Goal: Feedback & Contribution: Submit feedback/report problem

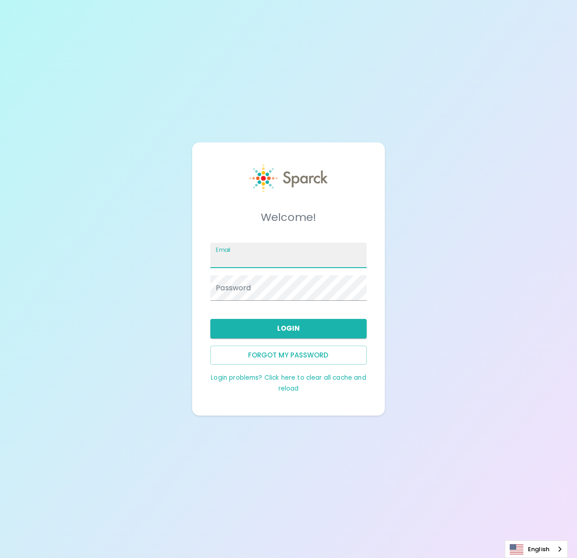
click at [305, 251] on input "Email" at bounding box center [288, 255] width 156 height 25
type input "[PERSON_NAME][EMAIL_ADDRESS][PERSON_NAME][DOMAIN_NAME]"
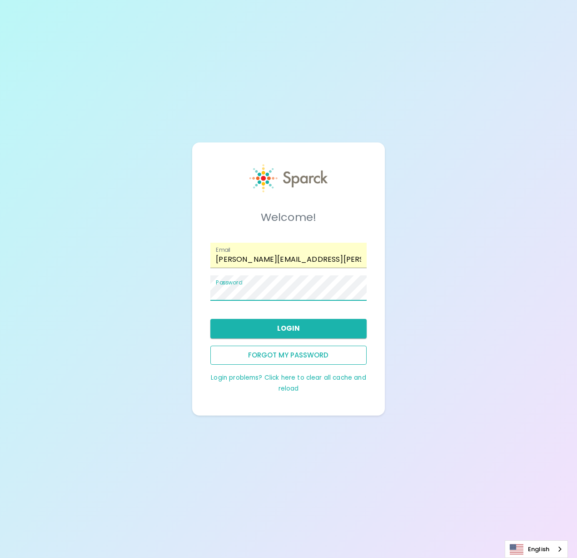
click at [289, 357] on button "Forgot my password" at bounding box center [288, 355] width 156 height 19
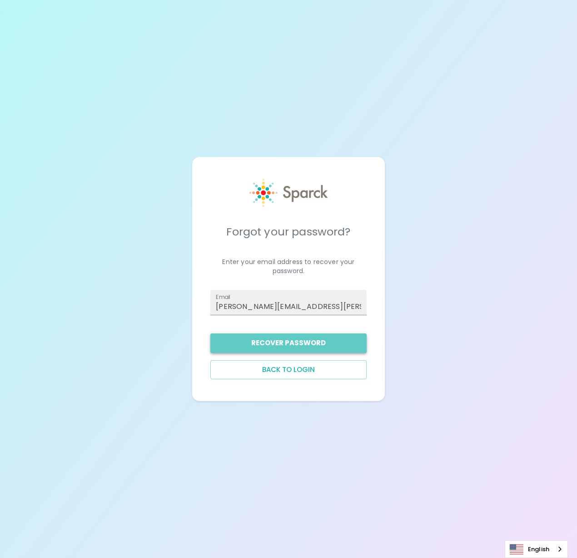
click at [290, 348] on button "Recover Password" at bounding box center [288, 343] width 156 height 19
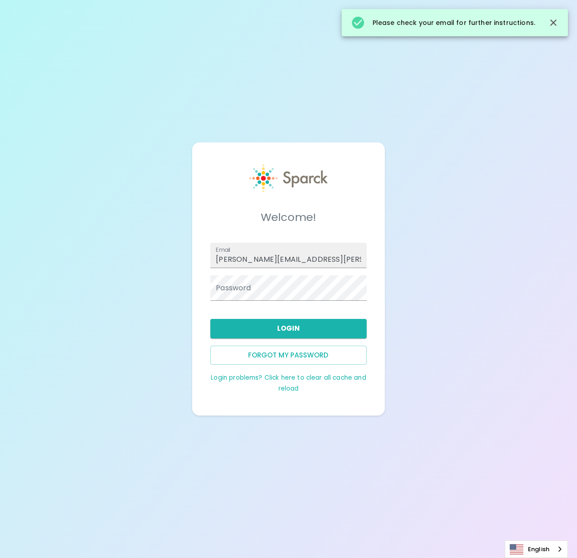
click at [383, 552] on div "Welcome! Email brett.dunlap@texastechfcu.org Password Login Forgot my password …" at bounding box center [288, 279] width 577 height 558
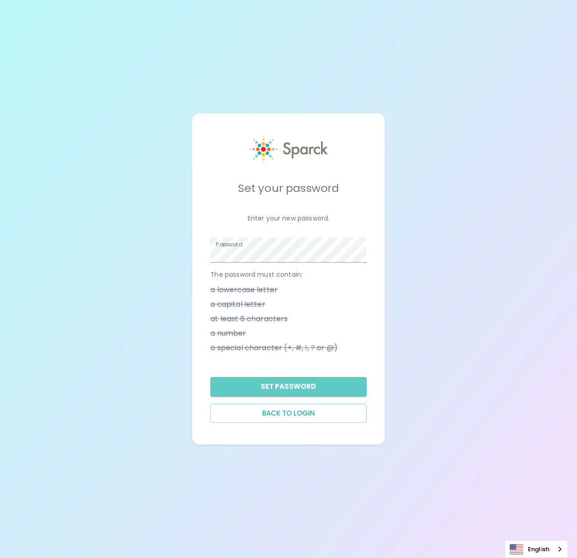
click at [296, 393] on button "Set Password" at bounding box center [288, 386] width 156 height 19
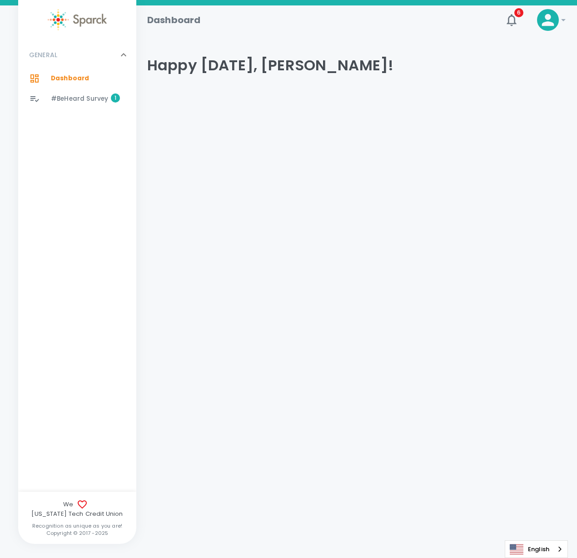
click at [88, 103] on span "#BeHeard Survey" at bounding box center [79, 98] width 57 height 9
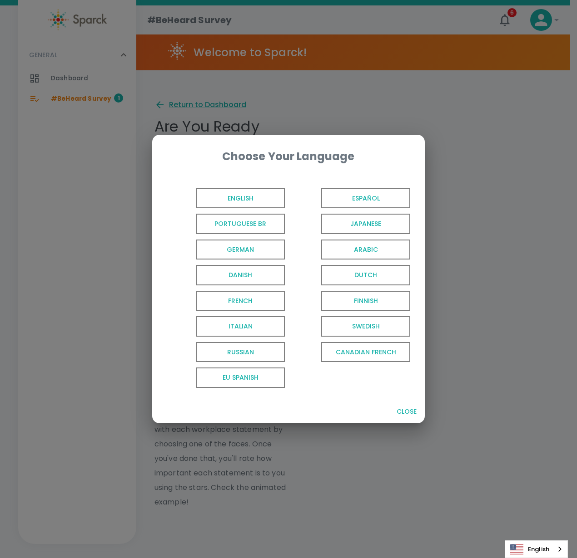
click at [256, 197] on span "English" at bounding box center [240, 198] width 89 height 20
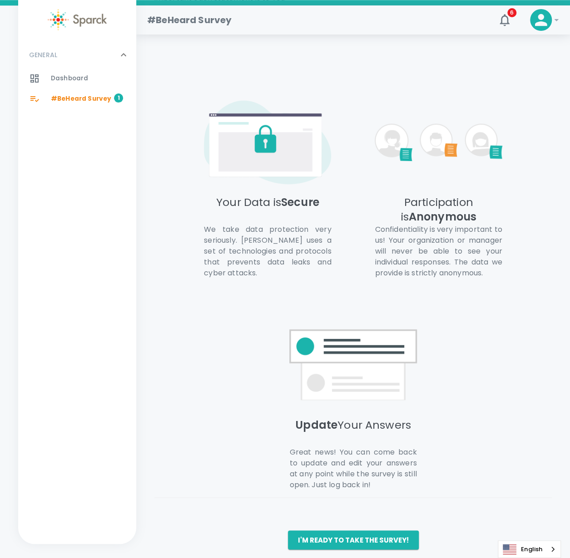
scroll to position [495, 0]
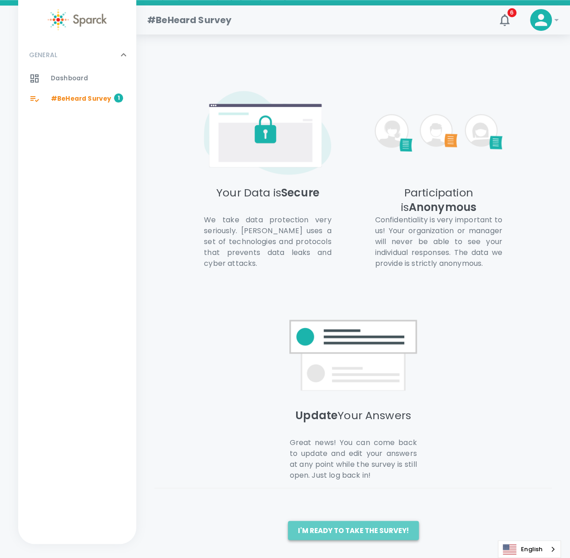
click at [373, 525] on button "I'm ready to take the survey!" at bounding box center [353, 530] width 131 height 19
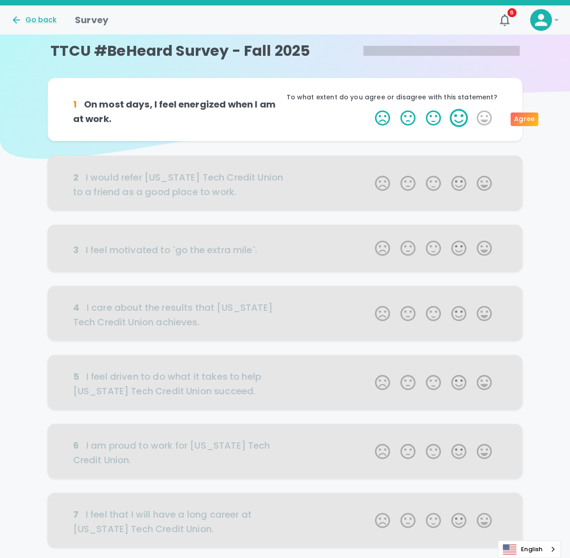
click at [459, 118] on label "4 Stars" at bounding box center [458, 118] width 25 height 18
click at [370, 109] on input "4 Stars" at bounding box center [369, 109] width 0 height 0
click at [460, 118] on label "4 Stars" at bounding box center [458, 118] width 25 height 18
click at [370, 109] on input "4 Stars" at bounding box center [369, 109] width 0 height 0
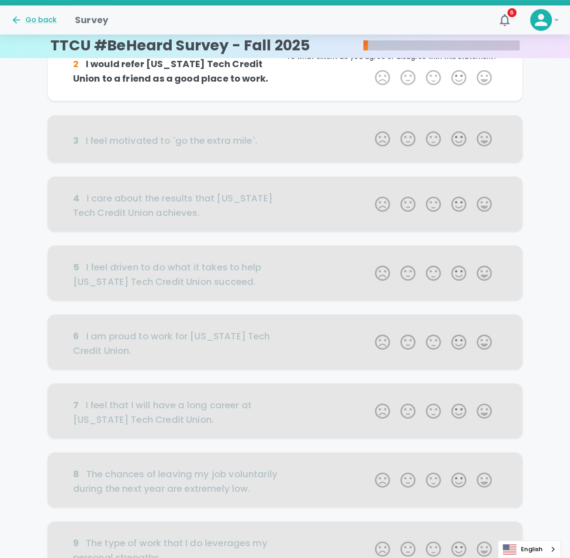
scroll to position [1, 0]
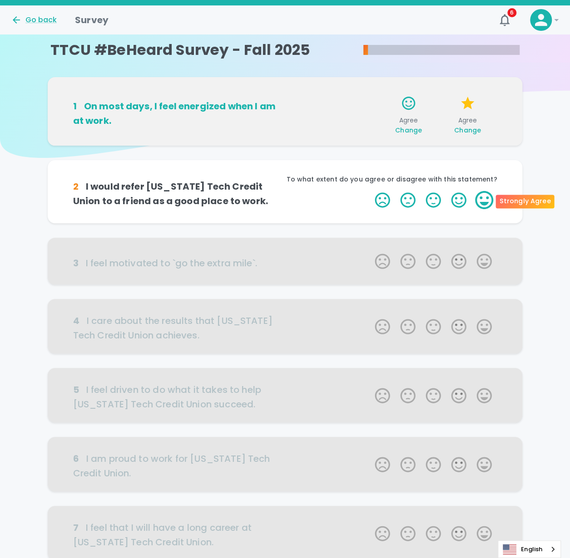
click at [485, 202] on label "5 Stars" at bounding box center [483, 200] width 25 height 18
click at [370, 191] on input "5 Stars" at bounding box center [369, 191] width 0 height 0
click at [480, 202] on label "5 Stars" at bounding box center [483, 200] width 25 height 18
click at [370, 191] on input "5 Stars" at bounding box center [369, 191] width 0 height 0
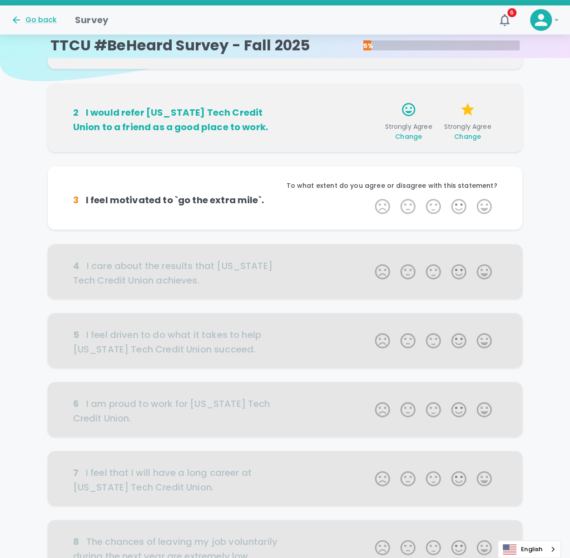
scroll to position [81, 0]
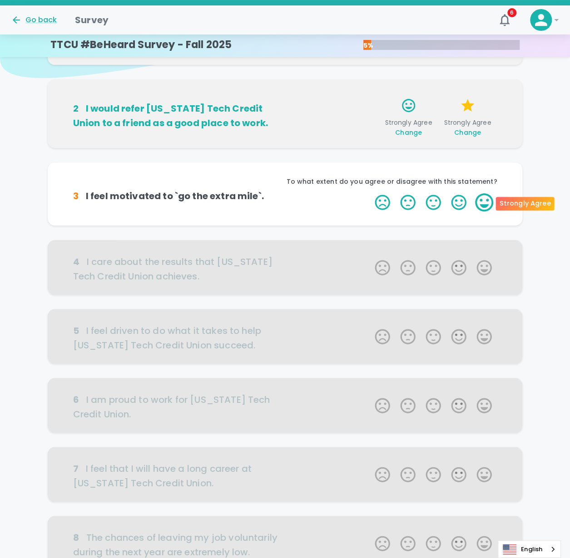
click at [483, 204] on label "5 Stars" at bounding box center [483, 202] width 25 height 18
click at [370, 193] on input "5 Stars" at bounding box center [369, 193] width 0 height 0
click at [483, 203] on label "5 Stars" at bounding box center [483, 202] width 25 height 18
click at [370, 193] on input "5 Stars" at bounding box center [369, 193] width 0 height 0
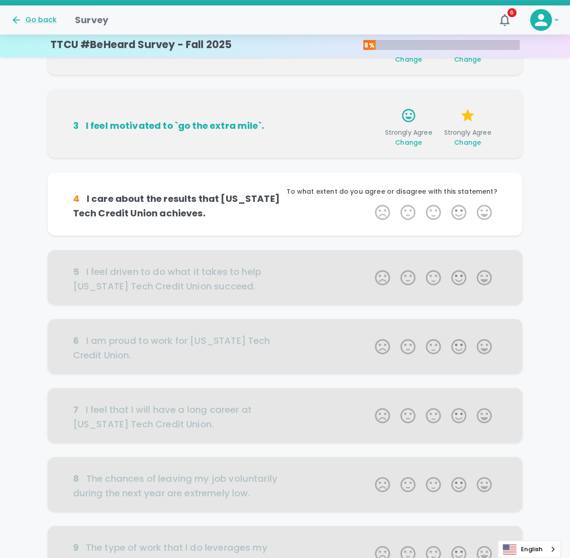
scroll to position [161, 0]
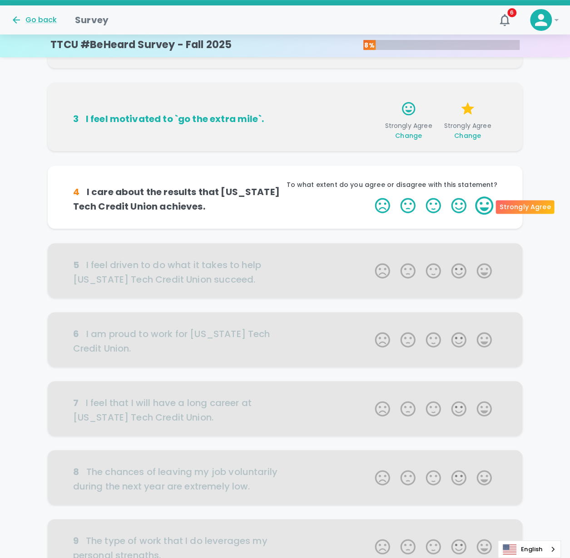
click at [485, 208] on label "5 Stars" at bounding box center [483, 206] width 25 height 18
click at [370, 197] on input "5 Stars" at bounding box center [369, 196] width 0 height 0
click at [485, 208] on label "5 Stars" at bounding box center [483, 206] width 25 height 18
click at [370, 197] on input "5 Stars" at bounding box center [369, 196] width 0 height 0
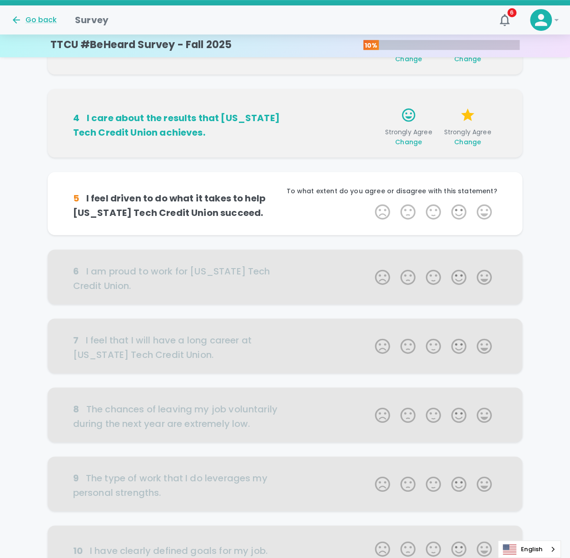
scroll to position [241, 0]
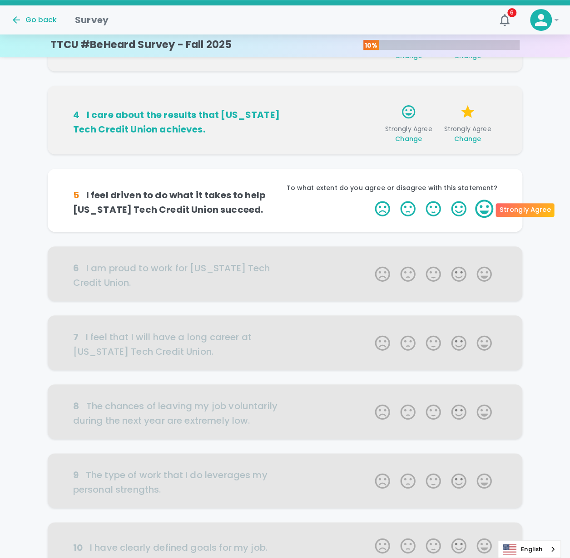
click at [488, 214] on label "5 Stars" at bounding box center [483, 209] width 25 height 18
click at [370, 200] on input "5 Stars" at bounding box center [369, 199] width 0 height 0
click at [488, 214] on label "5 Stars" at bounding box center [483, 209] width 25 height 18
click at [370, 200] on input "5 Stars" at bounding box center [369, 199] width 0 height 0
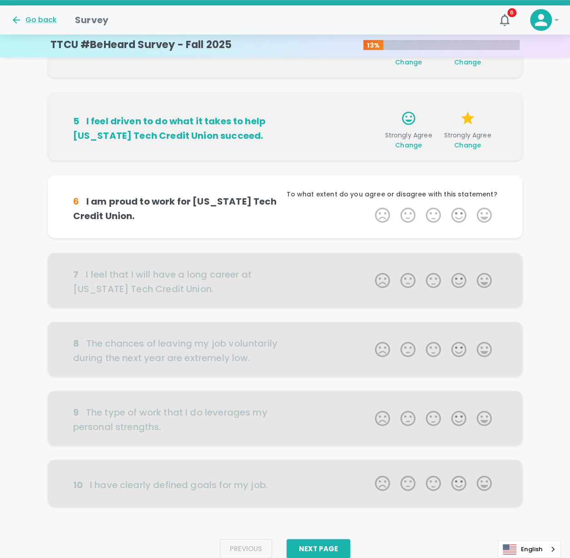
scroll to position [321, 0]
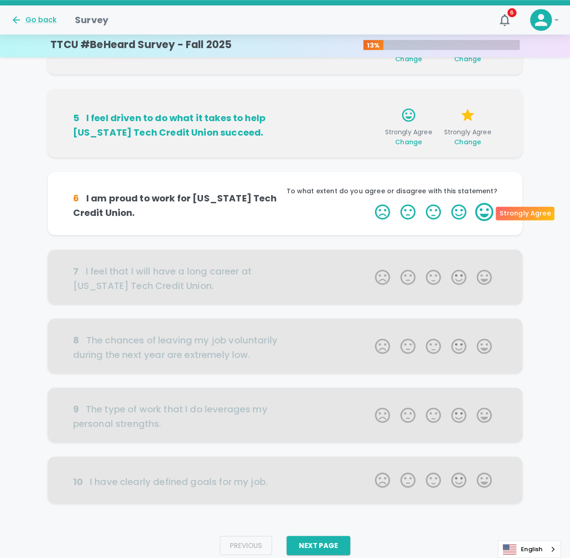
click at [488, 206] on label "5 Stars" at bounding box center [483, 212] width 25 height 18
click at [370, 203] on input "5 Stars" at bounding box center [369, 202] width 0 height 0
click at [486, 214] on label "5 Stars" at bounding box center [483, 212] width 25 height 18
click at [370, 203] on input "5 Stars" at bounding box center [369, 202] width 0 height 0
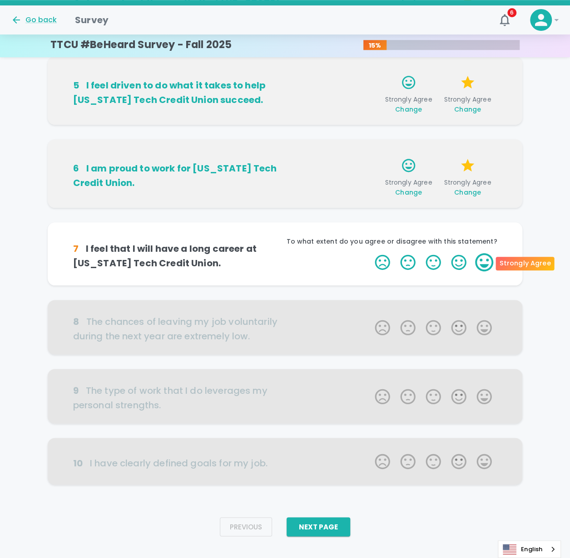
click at [486, 269] on label "5 Stars" at bounding box center [483, 262] width 25 height 18
click at [370, 253] on input "5 Stars" at bounding box center [369, 253] width 0 height 0
click at [486, 266] on label "5 Stars" at bounding box center [483, 262] width 25 height 18
click at [370, 253] on input "5 Stars" at bounding box center [369, 253] width 0 height 0
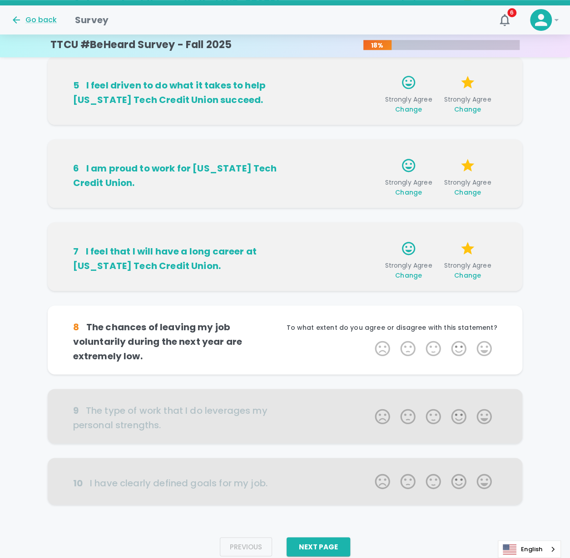
scroll to position [368, 0]
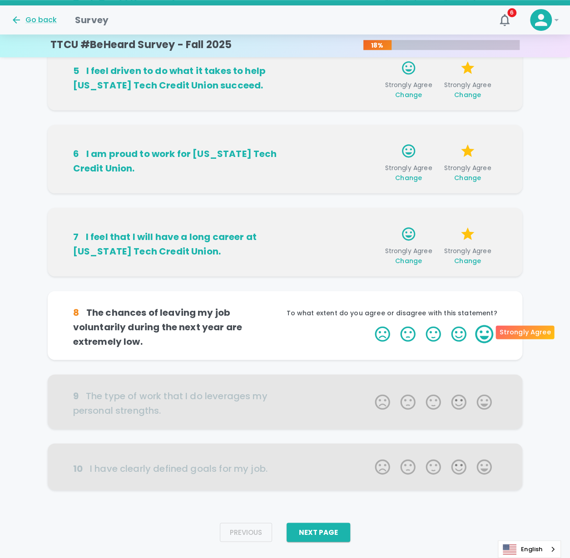
click at [482, 330] on label "5 Stars" at bounding box center [483, 334] width 25 height 18
click at [370, 325] on input "5 Stars" at bounding box center [369, 325] width 0 height 0
click at [482, 330] on label "5 Stars" at bounding box center [483, 334] width 25 height 18
click at [370, 325] on input "5 Stars" at bounding box center [369, 325] width 0 height 0
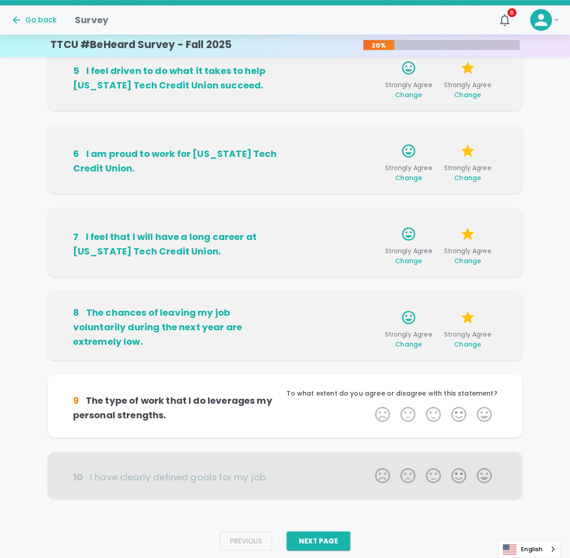
scroll to position [381, 0]
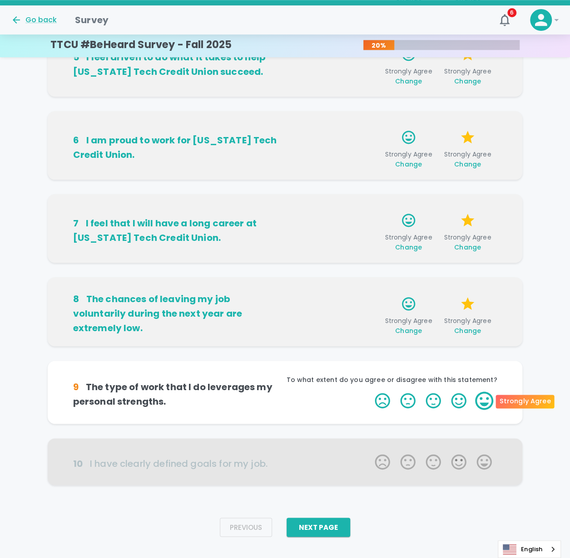
click at [483, 401] on label "5 Stars" at bounding box center [483, 401] width 25 height 18
click at [370, 392] on input "5 Stars" at bounding box center [369, 391] width 0 height 0
click at [483, 401] on label "5 Stars" at bounding box center [483, 401] width 25 height 18
click at [370, 392] on input "5 Stars" at bounding box center [369, 391] width 0 height 0
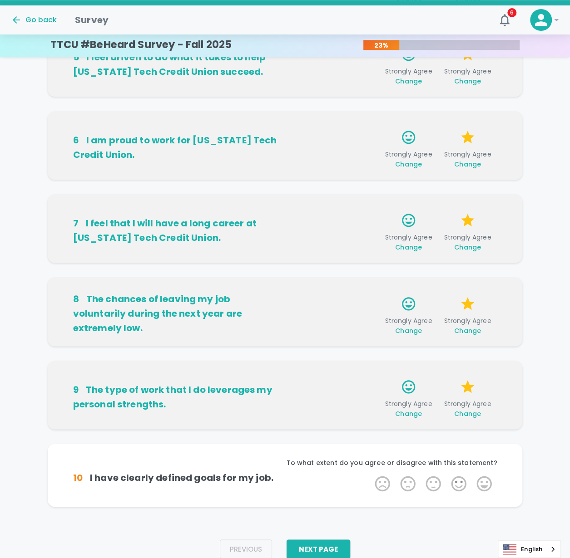
scroll to position [396, 0]
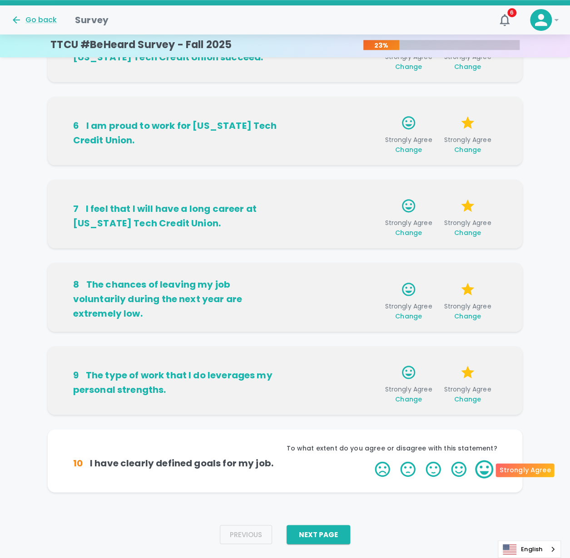
click at [486, 469] on label "5 Stars" at bounding box center [483, 469] width 25 height 18
click at [370, 460] on input "5 Stars" at bounding box center [369, 460] width 0 height 0
click at [486, 469] on label "5 Stars" at bounding box center [483, 469] width 25 height 18
click at [370, 460] on input "5 Stars" at bounding box center [369, 460] width 0 height 0
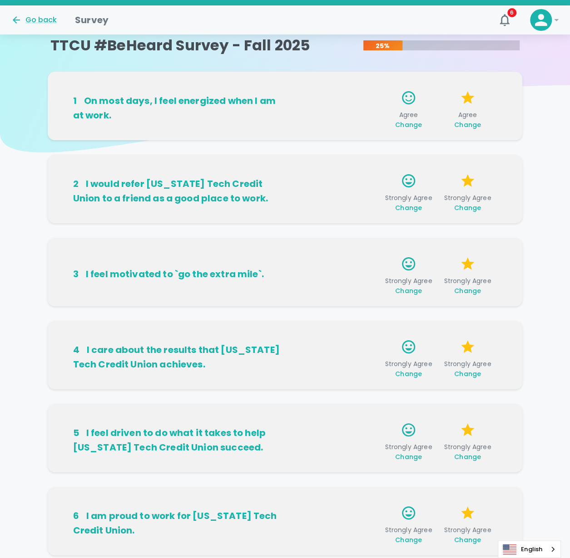
scroll to position [0, 0]
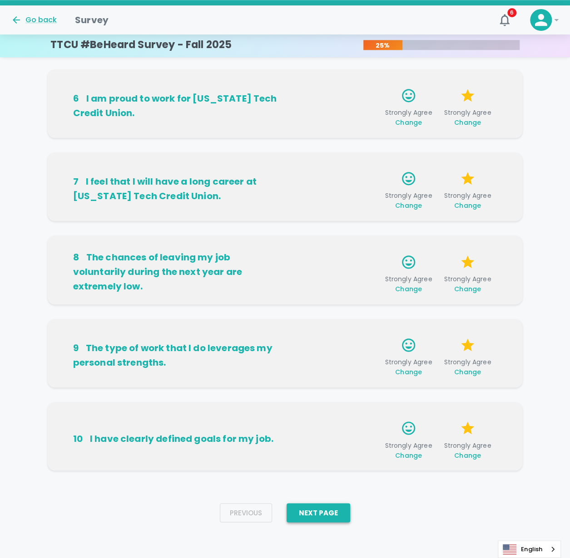
click at [329, 513] on button "Next Page" at bounding box center [318, 512] width 64 height 19
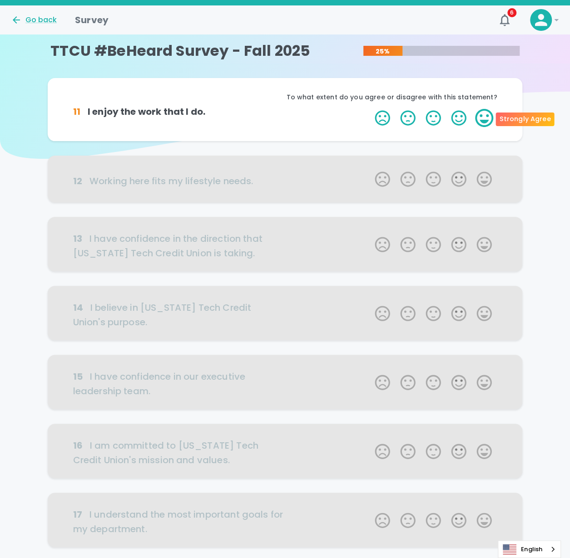
click at [486, 120] on label "5 Stars" at bounding box center [483, 118] width 25 height 18
click at [370, 109] on input "5 Stars" at bounding box center [369, 109] width 0 height 0
click at [486, 120] on label "5 Stars" at bounding box center [483, 118] width 25 height 18
click at [370, 109] on input "5 Stars" at bounding box center [369, 109] width 0 height 0
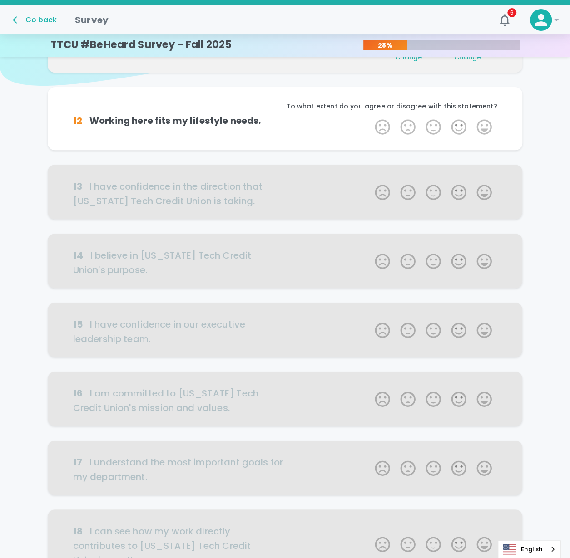
scroll to position [80, 0]
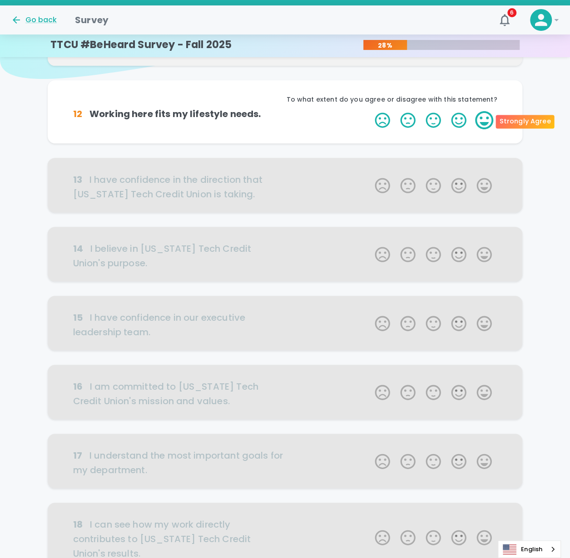
click at [482, 123] on label "5 Stars" at bounding box center [483, 120] width 25 height 18
click at [370, 111] on input "5 Stars" at bounding box center [369, 111] width 0 height 0
click at [482, 123] on label "5 Stars" at bounding box center [483, 120] width 25 height 18
click at [370, 111] on input "5 Stars" at bounding box center [369, 111] width 0 height 0
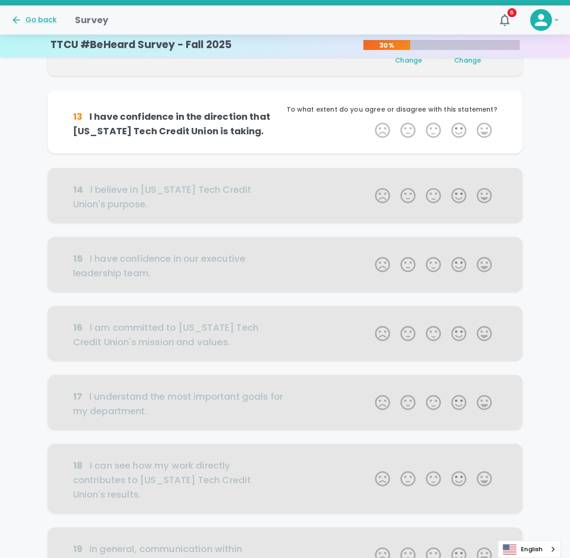
scroll to position [160, 0]
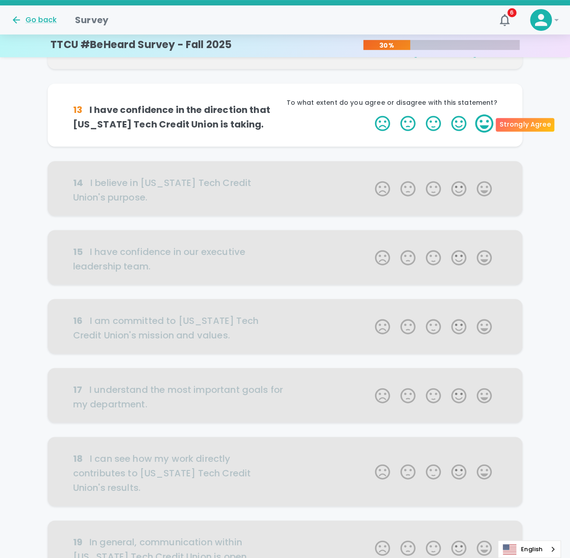
click at [484, 125] on label "5 Stars" at bounding box center [483, 123] width 25 height 18
click at [370, 114] on input "5 Stars" at bounding box center [369, 114] width 0 height 0
click at [484, 125] on label "5 Stars" at bounding box center [483, 123] width 25 height 18
click at [370, 114] on input "5 Stars" at bounding box center [369, 114] width 0 height 0
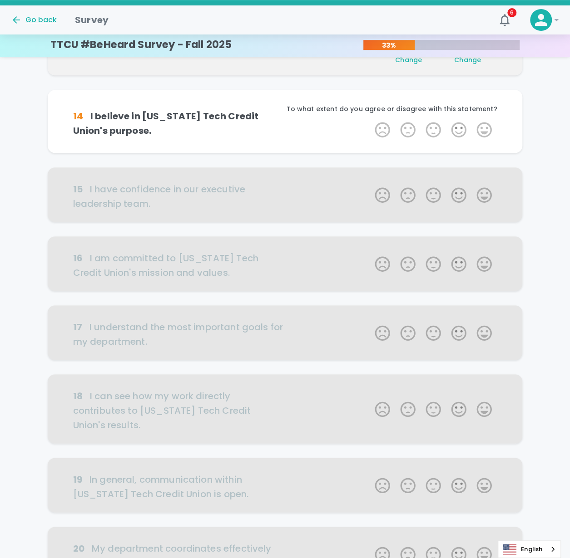
scroll to position [240, 0]
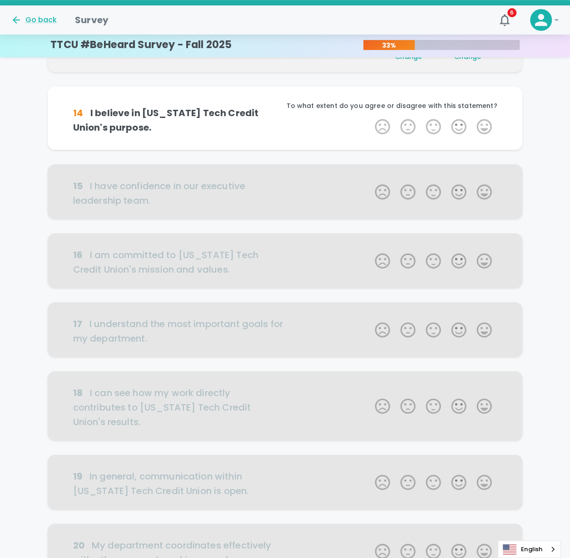
click at [484, 125] on label "5 Stars" at bounding box center [483, 127] width 25 height 18
click at [370, 118] on input "5 Stars" at bounding box center [369, 117] width 0 height 0
click at [484, 125] on label "5 Stars" at bounding box center [483, 127] width 25 height 18
click at [370, 118] on input "5 Stars" at bounding box center [369, 117] width 0 height 0
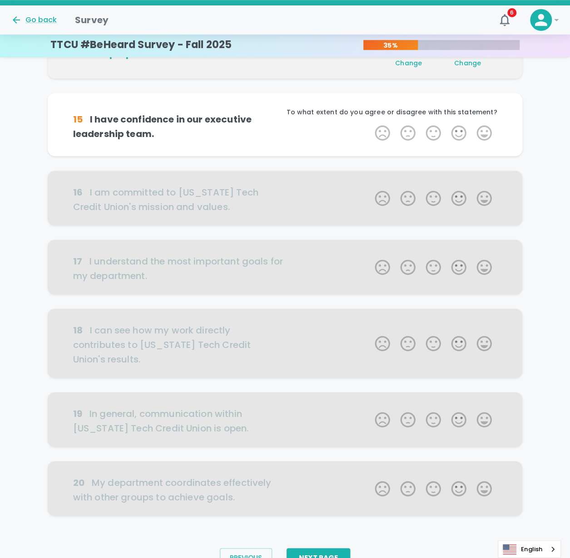
scroll to position [320, 0]
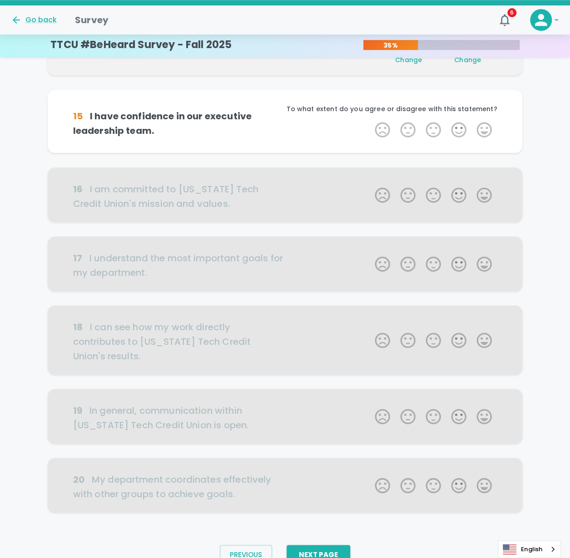
click at [484, 125] on label "5 Stars" at bounding box center [483, 130] width 25 height 18
click at [370, 121] on input "5 Stars" at bounding box center [369, 120] width 0 height 0
click at [484, 125] on label "5 Stars" at bounding box center [483, 130] width 25 height 18
click at [370, 121] on input "5 Stars" at bounding box center [369, 120] width 0 height 0
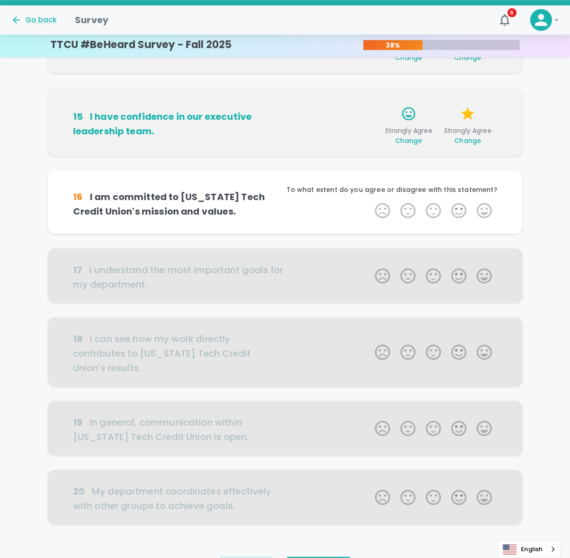
scroll to position [361, 0]
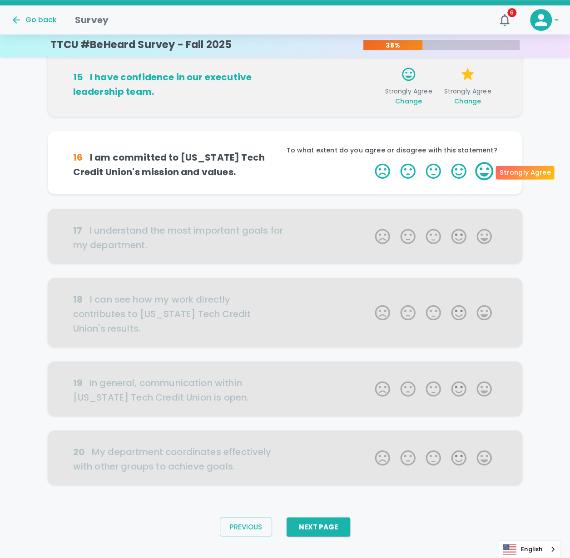
click at [486, 172] on label "5 Stars" at bounding box center [483, 171] width 25 height 18
click at [370, 162] on input "5 Stars" at bounding box center [369, 162] width 0 height 0
click at [486, 172] on label "5 Stars" at bounding box center [483, 171] width 25 height 18
click at [370, 162] on input "5 Stars" at bounding box center [369, 162] width 0 height 0
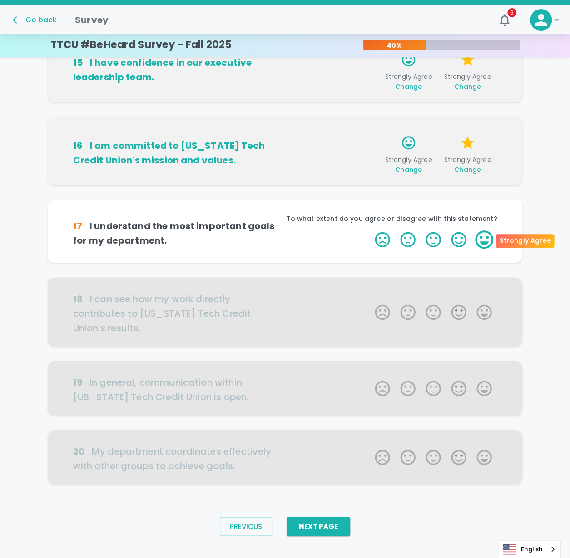
click at [485, 240] on label "5 Stars" at bounding box center [483, 240] width 25 height 18
click at [370, 231] on input "5 Stars" at bounding box center [369, 230] width 0 height 0
click at [485, 240] on label "5 Stars" at bounding box center [483, 240] width 25 height 18
click at [370, 231] on input "5 Stars" at bounding box center [369, 230] width 0 height 0
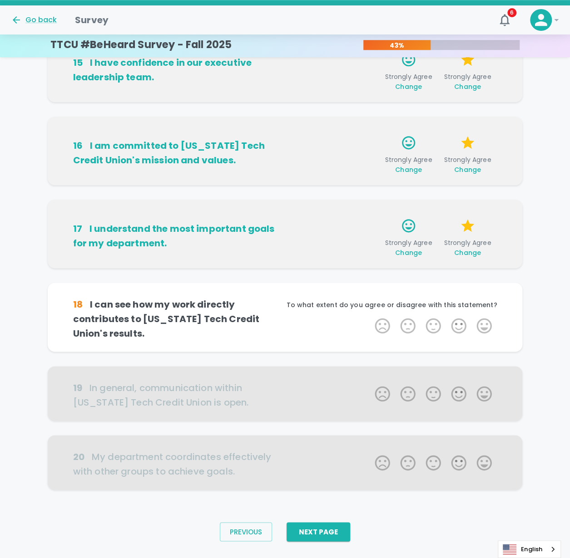
scroll to position [390, 0]
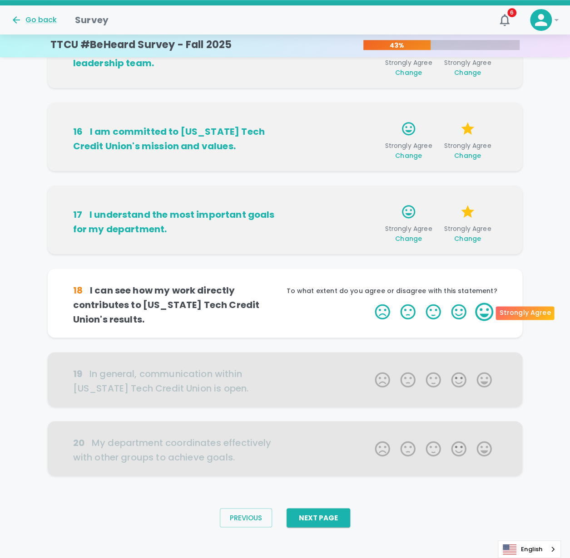
click at [491, 313] on label "5 Stars" at bounding box center [483, 312] width 25 height 18
click at [370, 303] on input "5 Stars" at bounding box center [369, 302] width 0 height 0
click at [491, 313] on label "5 Stars" at bounding box center [483, 312] width 25 height 18
click at [370, 303] on input "5 Stars" at bounding box center [369, 302] width 0 height 0
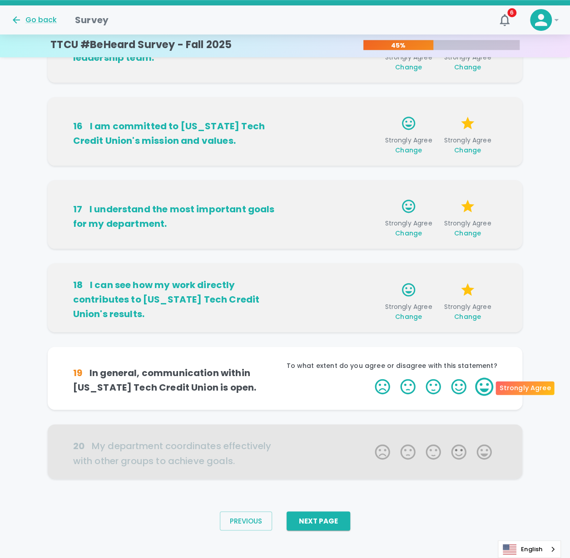
click at [484, 388] on label "5 Stars" at bounding box center [483, 387] width 25 height 18
click at [370, 378] on input "5 Stars" at bounding box center [369, 377] width 0 height 0
click at [484, 388] on label "5 Stars" at bounding box center [483, 387] width 25 height 18
click at [370, 378] on input "5 Stars" at bounding box center [369, 377] width 0 height 0
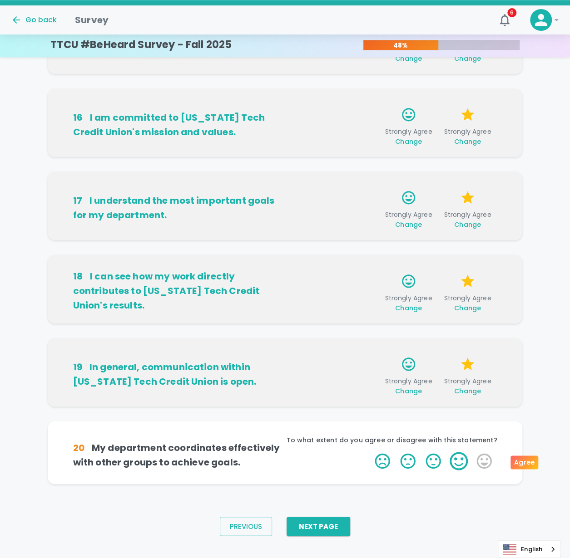
click at [461, 464] on label "4 Stars" at bounding box center [458, 461] width 25 height 18
click at [370, 452] on input "4 Stars" at bounding box center [369, 452] width 0 height 0
click at [457, 462] on label "4 Stars" at bounding box center [458, 461] width 25 height 18
click at [370, 452] on input "4 Stars" at bounding box center [369, 452] width 0 height 0
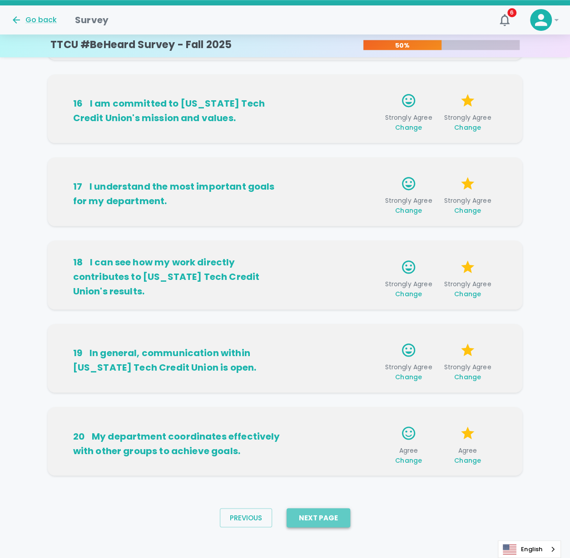
click at [313, 514] on button "Next Page" at bounding box center [318, 517] width 64 height 19
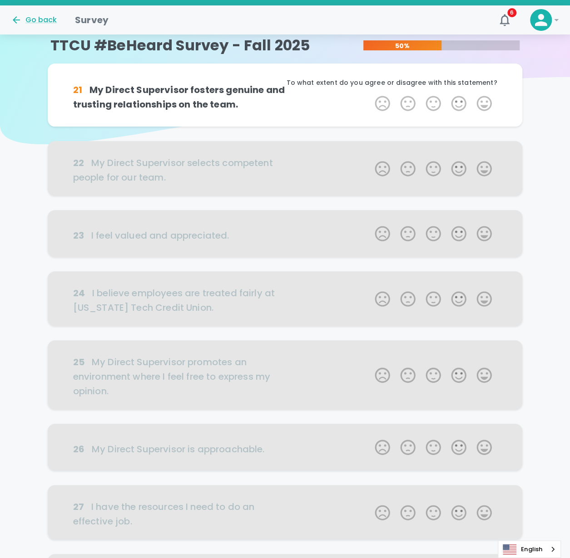
scroll to position [0, 0]
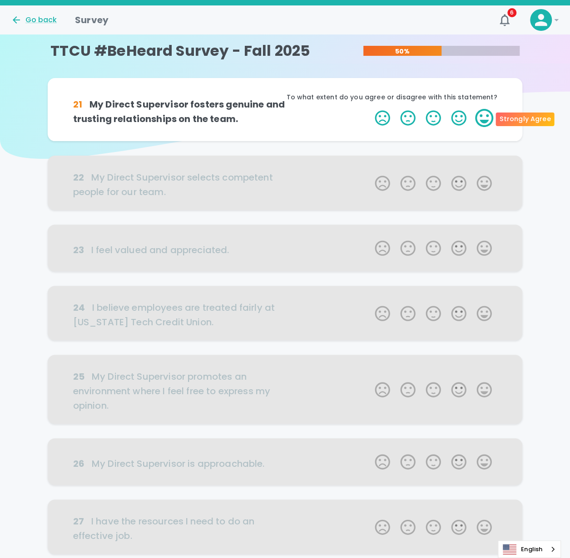
click at [483, 119] on label "5 Stars" at bounding box center [483, 118] width 25 height 18
click at [370, 109] on input "5 Stars" at bounding box center [369, 109] width 0 height 0
click at [483, 119] on label "5 Stars" at bounding box center [483, 118] width 25 height 18
click at [370, 109] on input "5 Stars" at bounding box center [369, 109] width 0 height 0
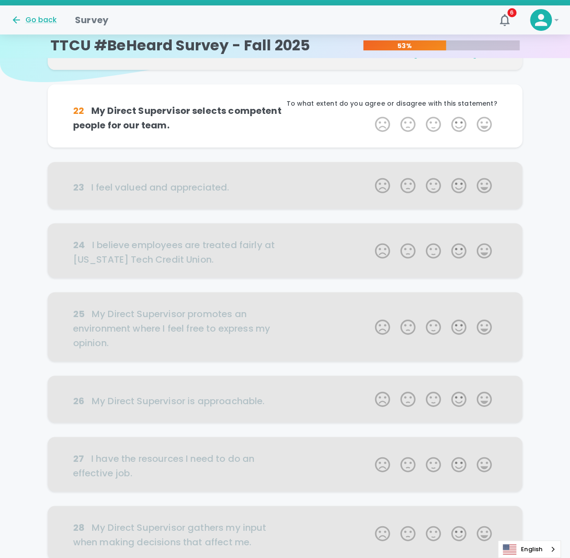
scroll to position [80, 0]
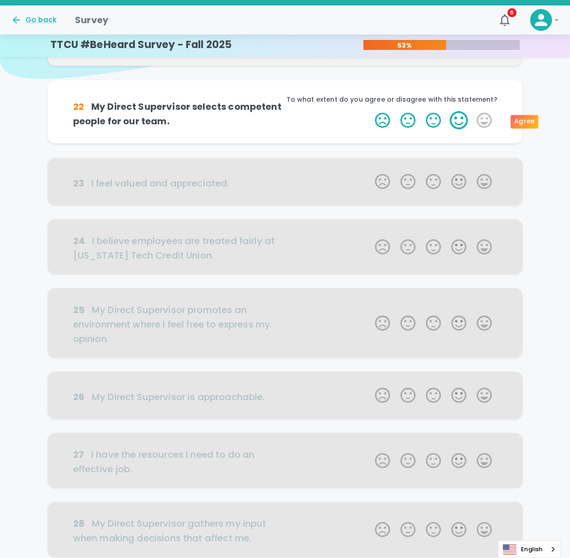
click at [458, 119] on label "4 Stars" at bounding box center [458, 120] width 25 height 18
click at [370, 111] on input "4 Stars" at bounding box center [369, 111] width 0 height 0
click at [457, 123] on label "4 Stars" at bounding box center [458, 120] width 25 height 18
click at [370, 111] on input "4 Stars" at bounding box center [369, 111] width 0 height 0
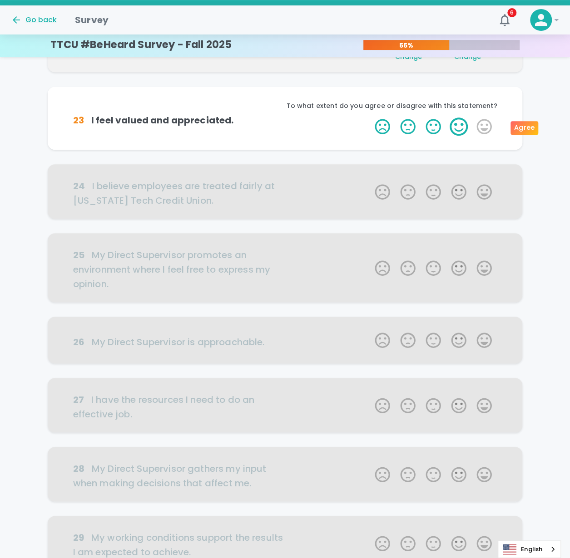
scroll to position [160, 0]
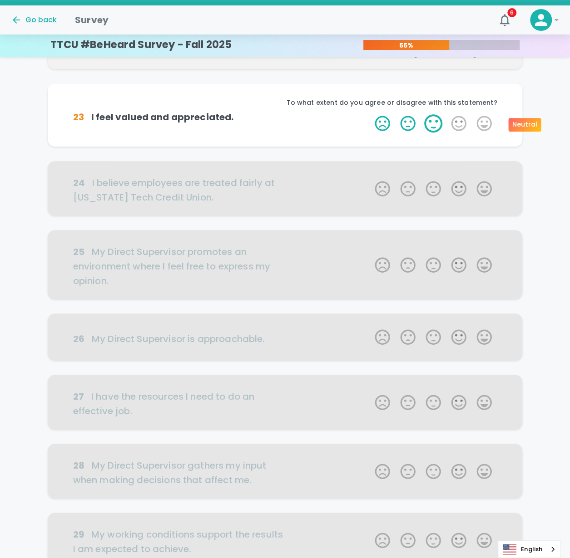
click at [433, 124] on label "3 Stars" at bounding box center [432, 123] width 25 height 18
click at [370, 114] on input "3 Stars" at bounding box center [369, 114] width 0 height 0
click at [488, 127] on label "5 Stars" at bounding box center [483, 123] width 25 height 18
click at [370, 114] on input "5 Stars" at bounding box center [369, 114] width 0 height 0
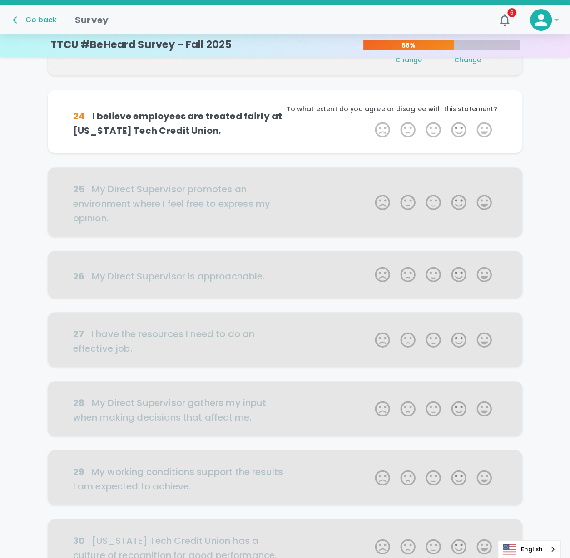
scroll to position [240, 0]
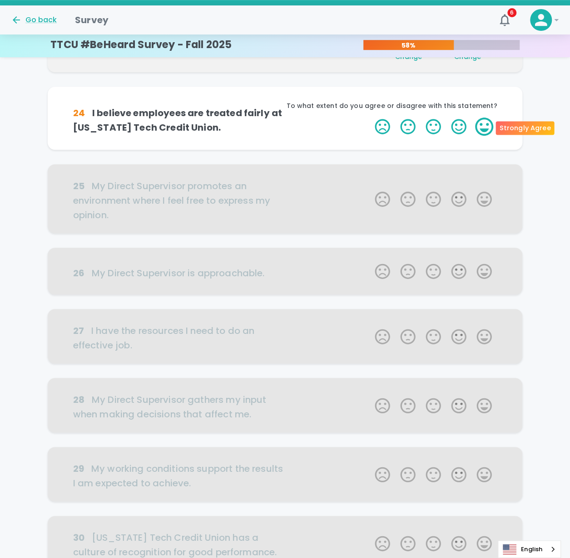
click at [485, 127] on label "5 Stars" at bounding box center [483, 127] width 25 height 18
click at [370, 118] on input "5 Stars" at bounding box center [369, 117] width 0 height 0
click at [485, 127] on label "5 Stars" at bounding box center [483, 127] width 25 height 18
click at [370, 118] on input "5 Stars" at bounding box center [369, 117] width 0 height 0
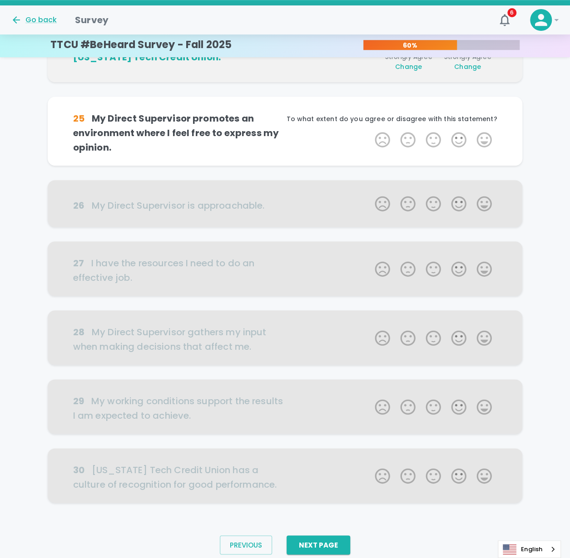
scroll to position [320, 0]
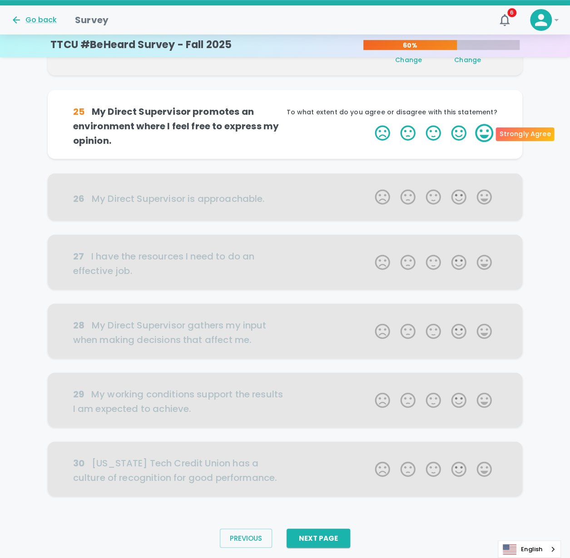
click at [487, 132] on label "5 Stars" at bounding box center [483, 133] width 25 height 18
click at [370, 124] on input "5 Stars" at bounding box center [369, 123] width 0 height 0
click at [487, 132] on label "5 Stars" at bounding box center [483, 133] width 25 height 18
click at [370, 124] on input "5 Stars" at bounding box center [369, 123] width 0 height 0
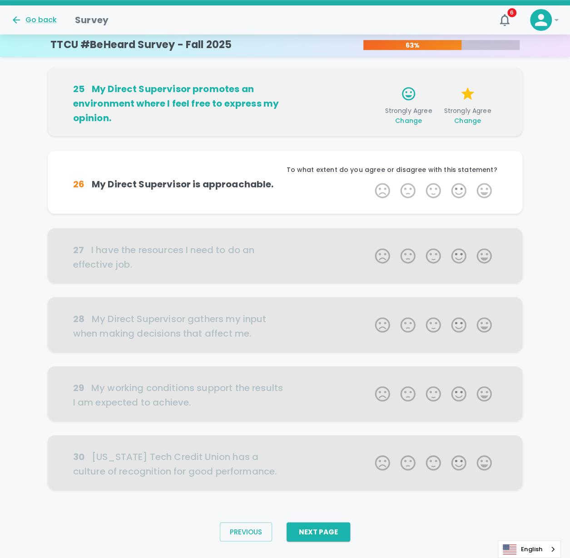
scroll to position [345, 0]
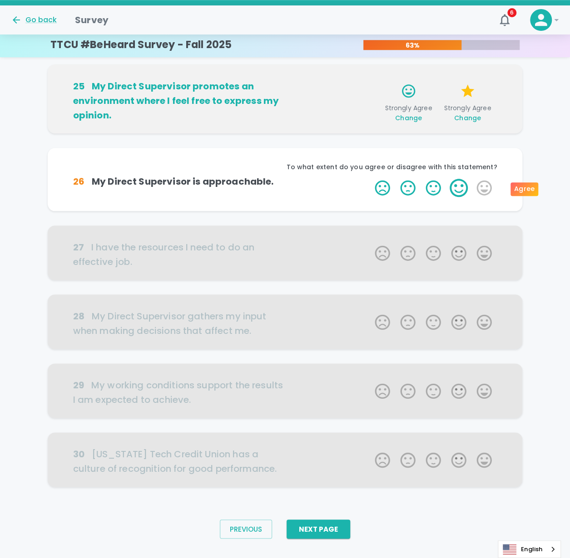
click at [464, 189] on label "4 Stars" at bounding box center [458, 188] width 25 height 18
click at [370, 179] on input "4 Stars" at bounding box center [369, 178] width 0 height 0
click at [360, 192] on icon "button" at bounding box center [359, 190] width 8 height 8
click at [483, 191] on label "5 Stars" at bounding box center [483, 188] width 25 height 18
click at [370, 179] on input "5 Stars" at bounding box center [369, 178] width 0 height 0
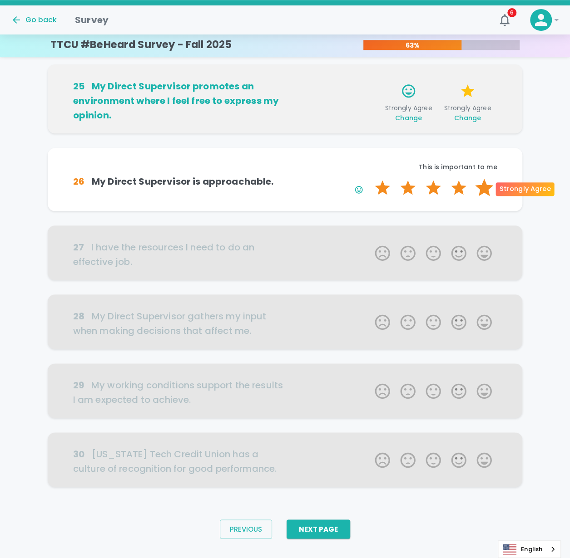
click at [483, 191] on label "5 Stars" at bounding box center [483, 188] width 25 height 18
click at [370, 179] on input "5 Stars" at bounding box center [369, 178] width 0 height 0
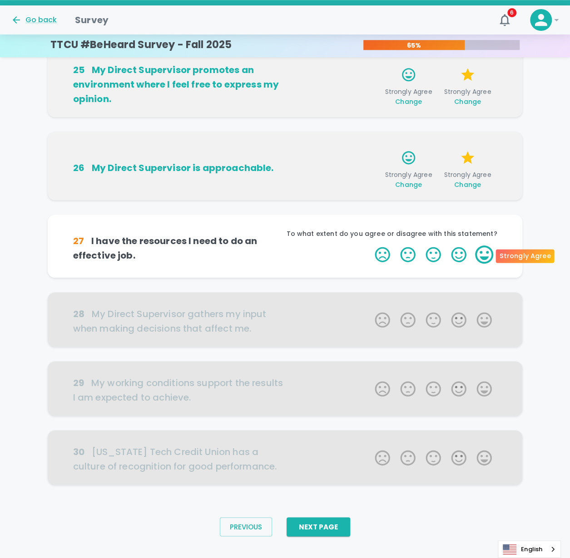
click at [482, 256] on label "5 Stars" at bounding box center [483, 255] width 25 height 18
click at [370, 246] on input "5 Stars" at bounding box center [369, 245] width 0 height 0
click at [483, 256] on label "5 Stars" at bounding box center [483, 255] width 25 height 18
click at [370, 246] on input "5 Stars" at bounding box center [369, 245] width 0 height 0
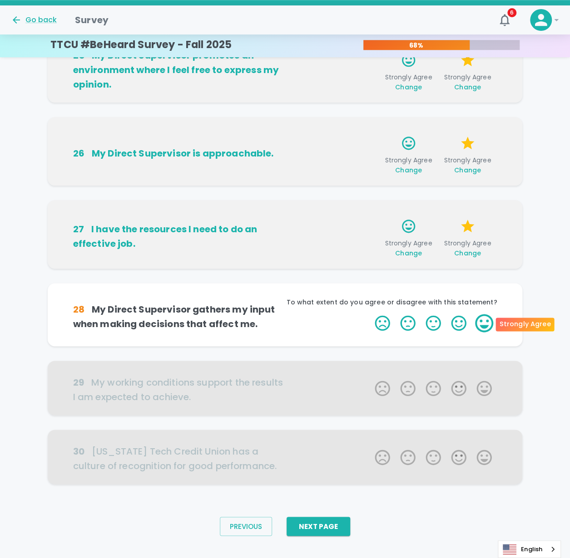
click at [484, 324] on label "5 Stars" at bounding box center [483, 323] width 25 height 18
click at [370, 314] on input "5 Stars" at bounding box center [369, 314] width 0 height 0
click at [485, 324] on label "5 Stars" at bounding box center [483, 323] width 25 height 18
click at [370, 314] on input "5 Stars" at bounding box center [369, 314] width 0 height 0
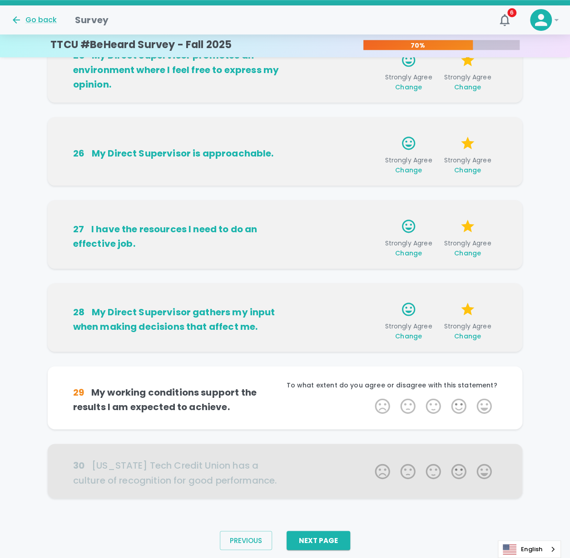
scroll to position [390, 0]
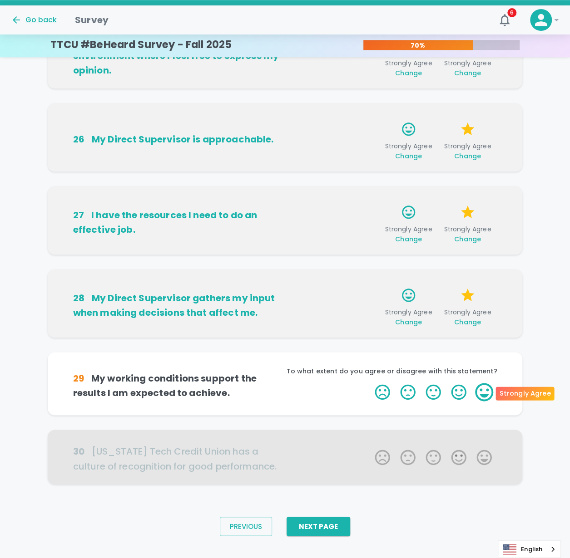
click at [484, 397] on label "5 Stars" at bounding box center [483, 392] width 25 height 18
click at [370, 383] on input "5 Stars" at bounding box center [369, 383] width 0 height 0
click at [484, 397] on label "5 Stars" at bounding box center [483, 392] width 25 height 18
click at [370, 383] on input "5 Stars" at bounding box center [369, 383] width 0 height 0
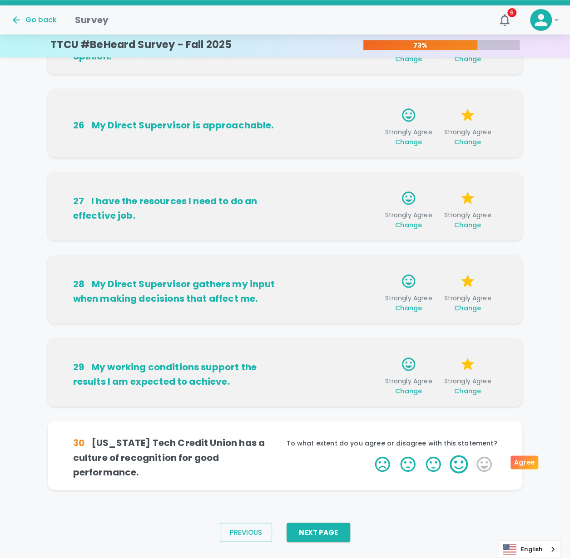
click at [464, 462] on label "4 Stars" at bounding box center [458, 464] width 25 height 18
click at [370, 455] on input "4 Stars" at bounding box center [369, 455] width 0 height 0
click at [457, 464] on label "4 Stars" at bounding box center [458, 464] width 25 height 18
click at [370, 455] on input "4 Stars" at bounding box center [369, 455] width 0 height 0
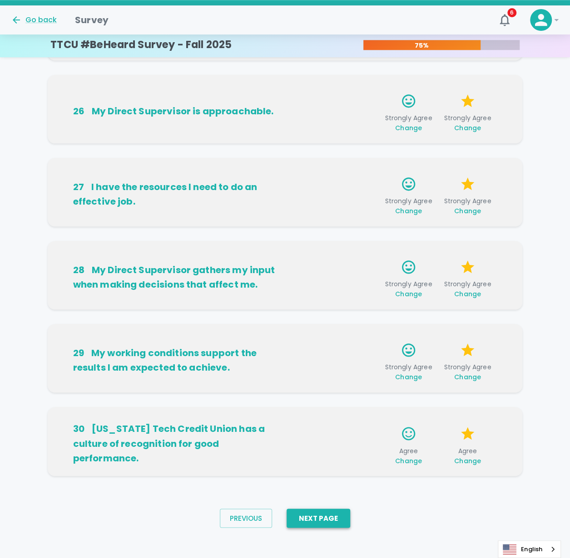
click at [321, 518] on button "Next Page" at bounding box center [318, 518] width 64 height 19
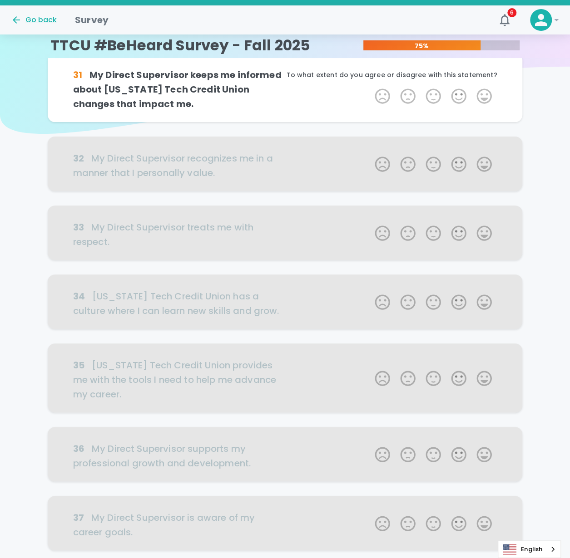
scroll to position [0, 0]
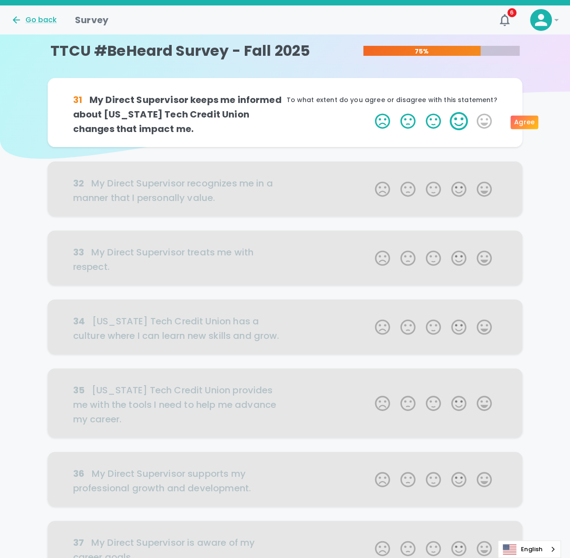
click at [461, 121] on label "4 Stars" at bounding box center [458, 121] width 25 height 18
click at [370, 112] on input "4 Stars" at bounding box center [369, 112] width 0 height 0
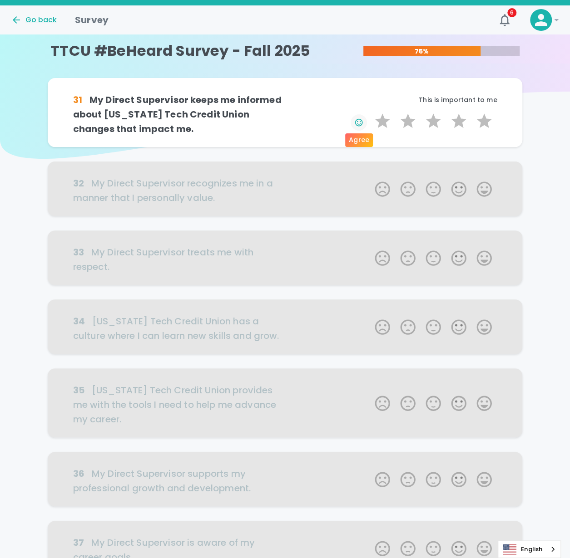
click at [359, 122] on icon "button" at bounding box center [358, 122] width 9 height 9
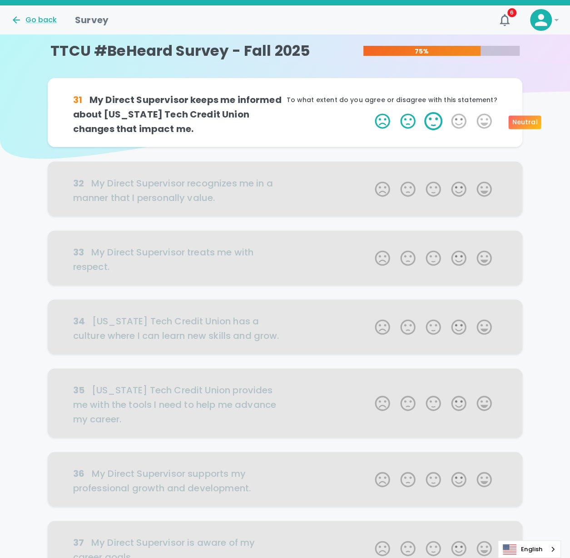
click at [433, 122] on label "3 Stars" at bounding box center [432, 121] width 25 height 18
click at [370, 112] on input "3 Stars" at bounding box center [369, 112] width 0 height 0
click at [484, 122] on label "5 Stars" at bounding box center [483, 121] width 25 height 18
click at [370, 112] on input "5 Stars" at bounding box center [369, 112] width 0 height 0
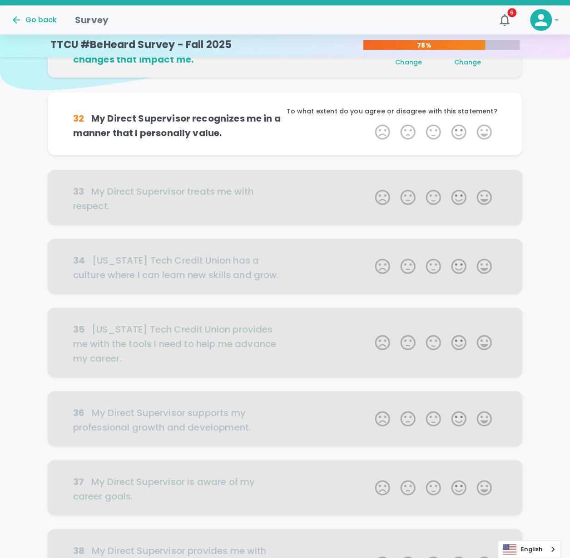
scroll to position [80, 0]
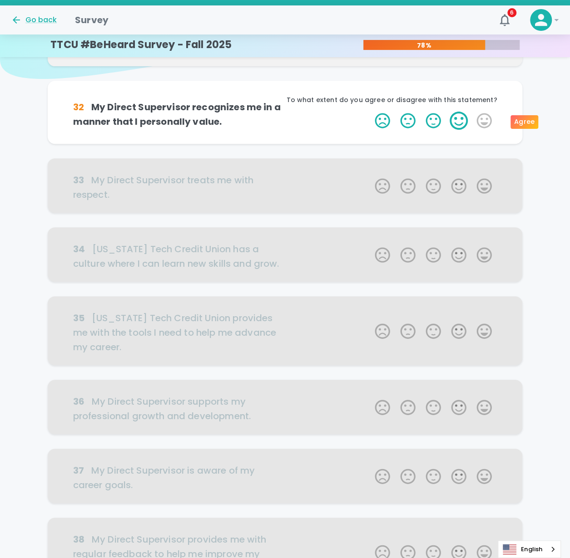
click at [458, 123] on label "4 Stars" at bounding box center [458, 121] width 25 height 18
click at [370, 112] on input "4 Stars" at bounding box center [369, 111] width 0 height 0
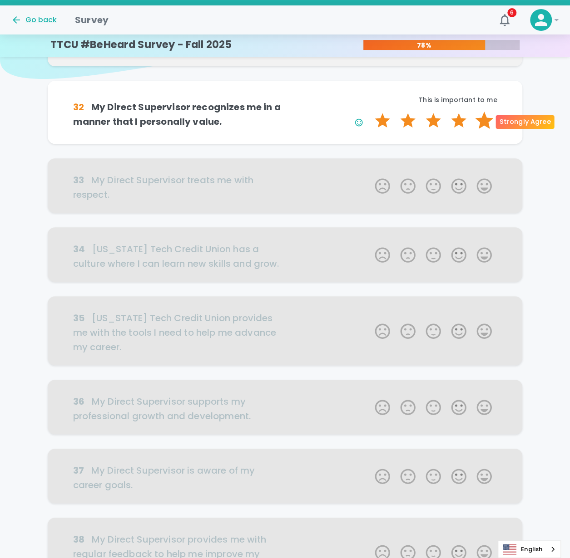
click at [485, 117] on label "5 Stars" at bounding box center [483, 121] width 25 height 18
click at [370, 112] on input "5 Stars" at bounding box center [369, 111] width 0 height 0
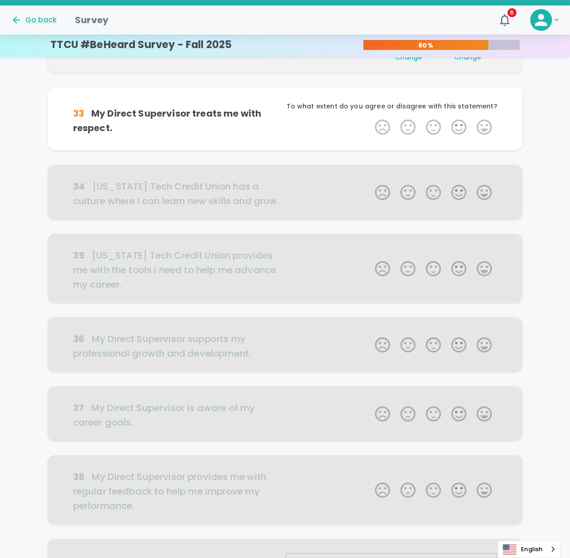
scroll to position [160, 0]
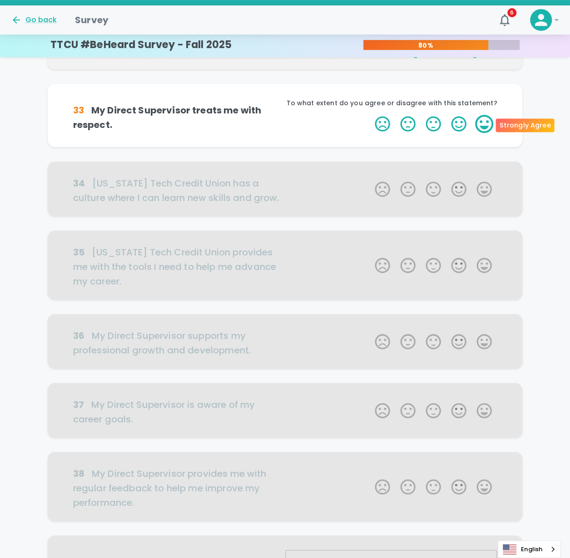
click at [483, 125] on label "5 Stars" at bounding box center [483, 124] width 25 height 18
click at [370, 115] on input "5 Stars" at bounding box center [369, 114] width 0 height 0
click at [482, 122] on label "5 Stars" at bounding box center [483, 124] width 25 height 18
click at [370, 115] on input "5 Stars" at bounding box center [369, 114] width 0 height 0
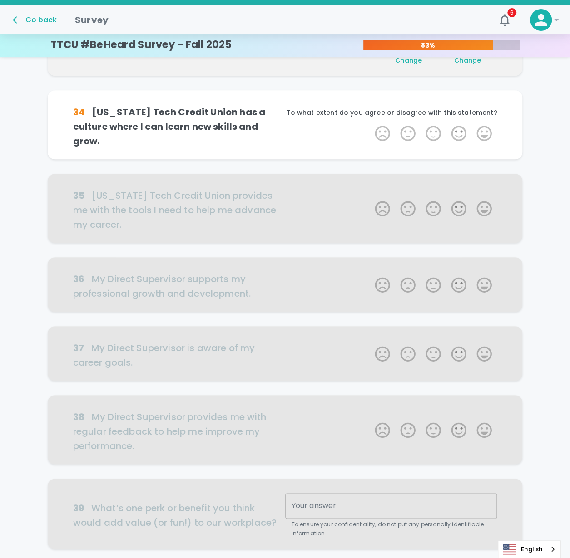
scroll to position [240, 0]
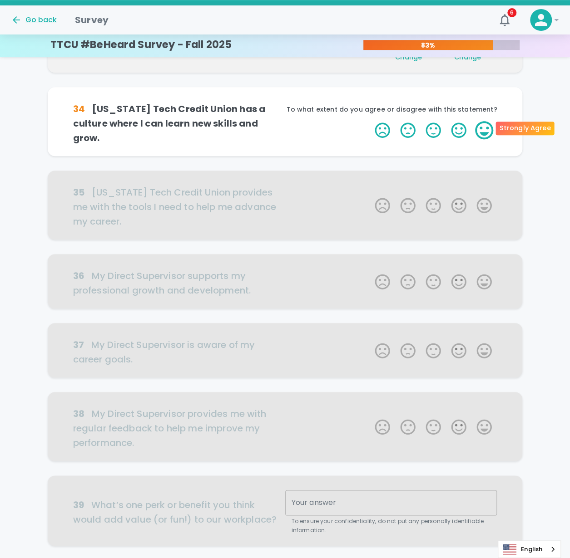
click at [476, 126] on label "5 Stars" at bounding box center [483, 130] width 25 height 18
click at [370, 121] on input "5 Stars" at bounding box center [369, 121] width 0 height 0
click at [478, 126] on label "5 Stars" at bounding box center [483, 130] width 25 height 18
click at [370, 121] on input "5 Stars" at bounding box center [369, 121] width 0 height 0
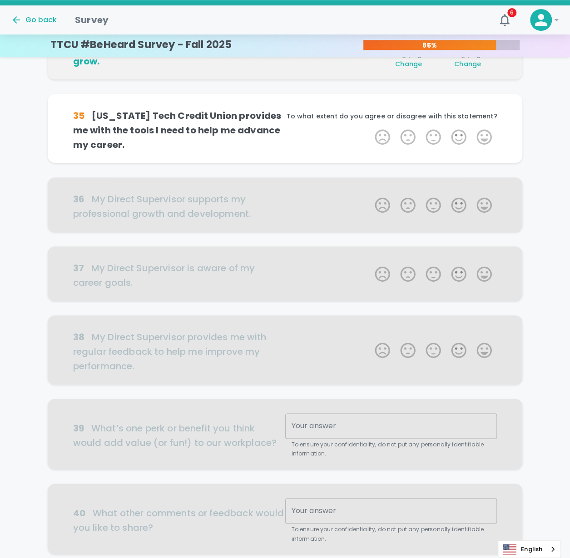
scroll to position [320, 0]
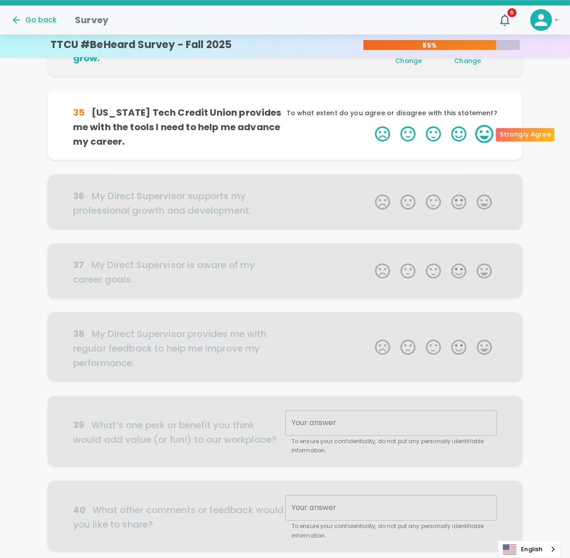
click at [478, 130] on label "5 Stars" at bounding box center [483, 134] width 25 height 18
click at [370, 125] on input "5 Stars" at bounding box center [369, 124] width 0 height 0
click at [481, 130] on label "5 Stars" at bounding box center [483, 134] width 25 height 18
click at [370, 125] on input "5 Stars" at bounding box center [369, 124] width 0 height 0
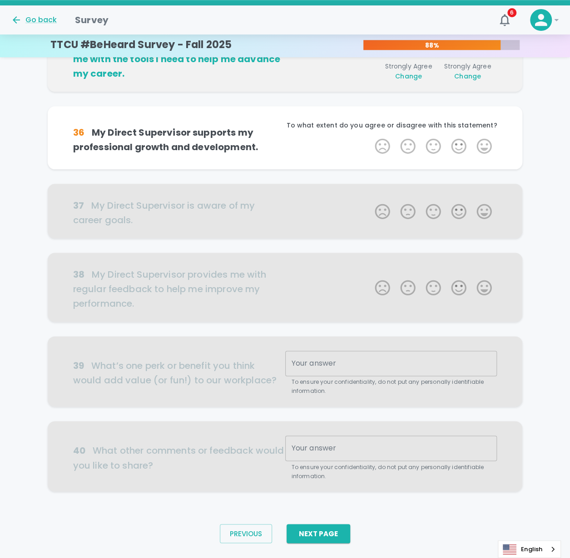
scroll to position [400, 0]
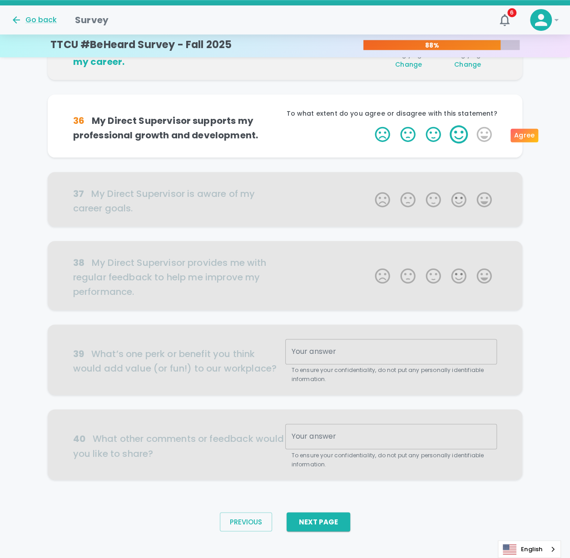
click at [461, 133] on label "4 Stars" at bounding box center [458, 134] width 25 height 18
click at [370, 125] on input "4 Stars" at bounding box center [369, 125] width 0 height 0
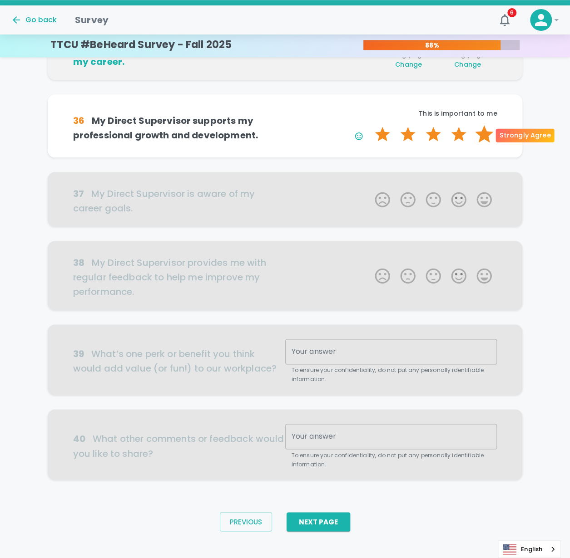
click at [485, 136] on label "5 Stars" at bounding box center [483, 134] width 25 height 18
click at [370, 125] on input "5 Stars" at bounding box center [369, 125] width 0 height 0
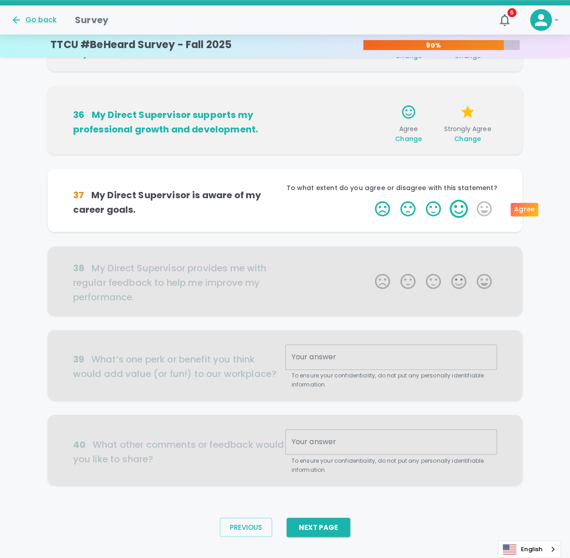
click at [460, 211] on label "4 Stars" at bounding box center [458, 209] width 25 height 18
click at [370, 200] on input "4 Stars" at bounding box center [369, 199] width 0 height 0
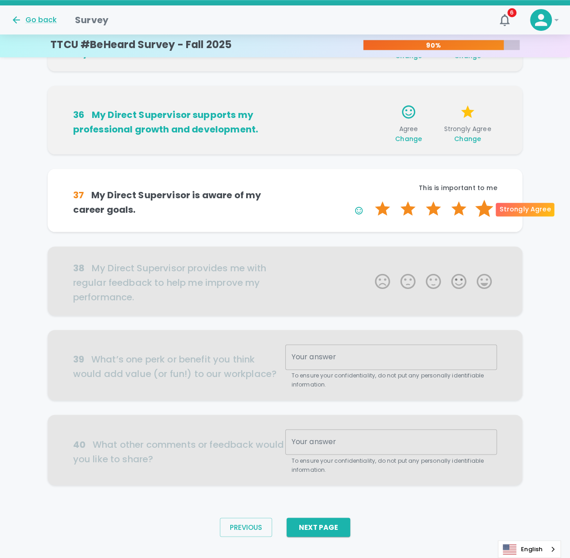
click at [484, 211] on label "5 Stars" at bounding box center [483, 209] width 25 height 18
click at [370, 200] on input "5 Stars" at bounding box center [369, 199] width 0 height 0
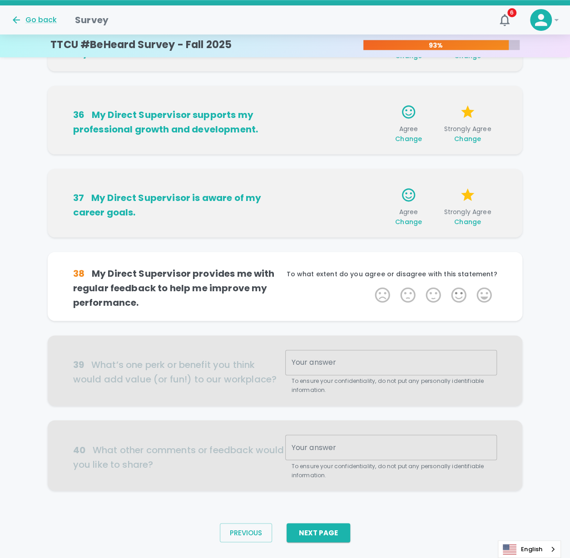
scroll to position [422, 0]
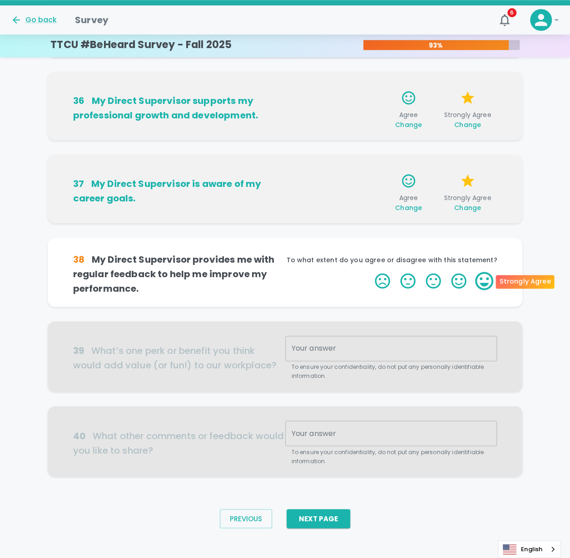
click at [477, 279] on label "5 Stars" at bounding box center [483, 281] width 25 height 18
click at [370, 272] on input "5 Stars" at bounding box center [369, 271] width 0 height 0
click at [475, 282] on label "5 Stars" at bounding box center [483, 281] width 25 height 18
click at [370, 272] on input "5 Stars" at bounding box center [369, 271] width 0 height 0
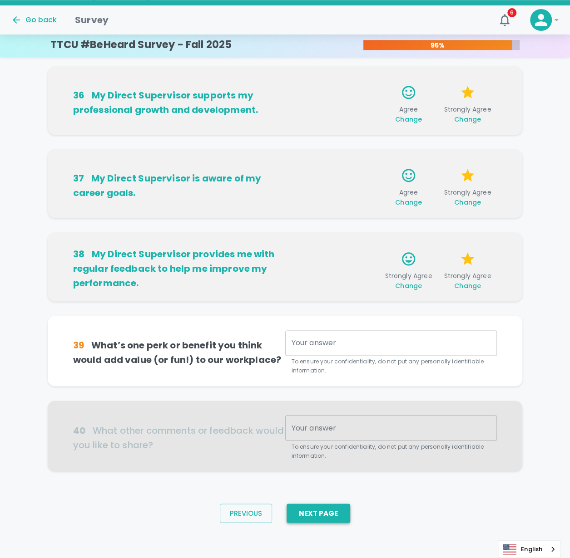
click at [328, 512] on button "Next Page" at bounding box center [318, 513] width 64 height 19
click at [318, 345] on textarea "Your answer" at bounding box center [390, 343] width 199 height 10
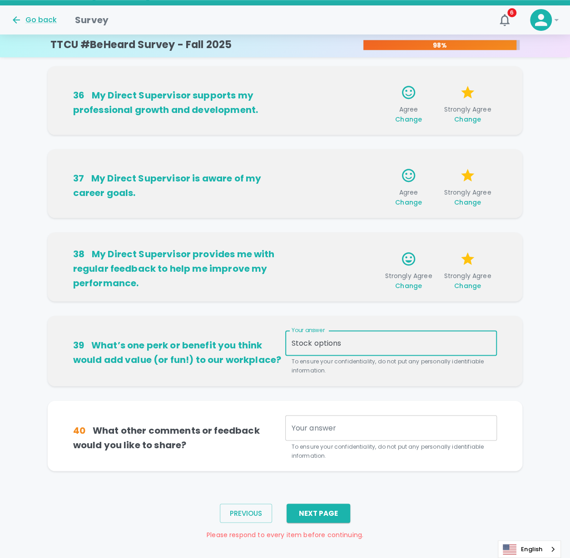
type textarea "Stock options"
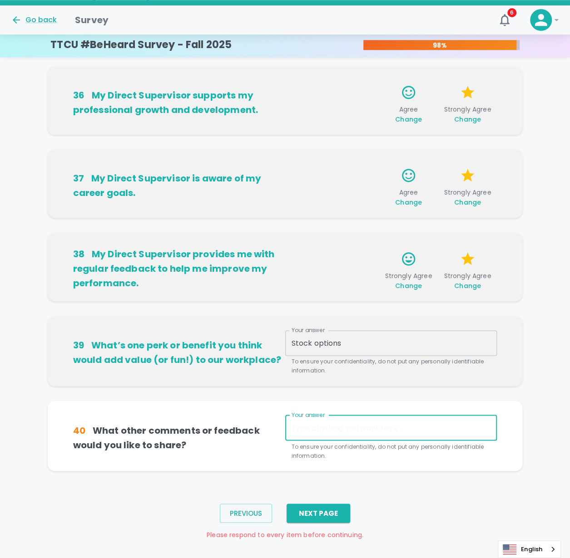
click at [366, 430] on textarea "Your answer" at bounding box center [390, 428] width 199 height 10
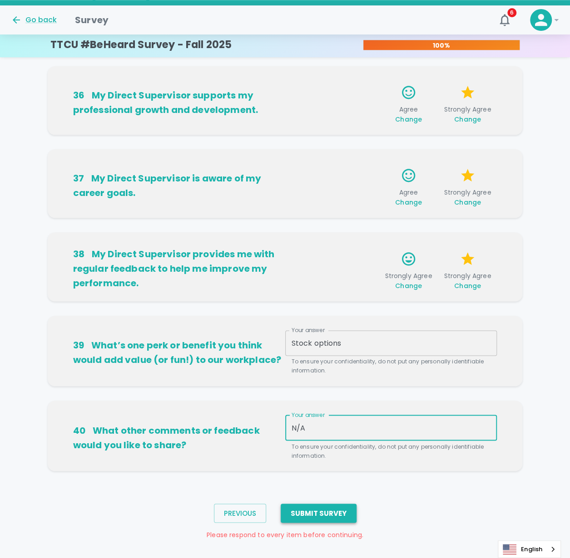
type textarea "N/A"
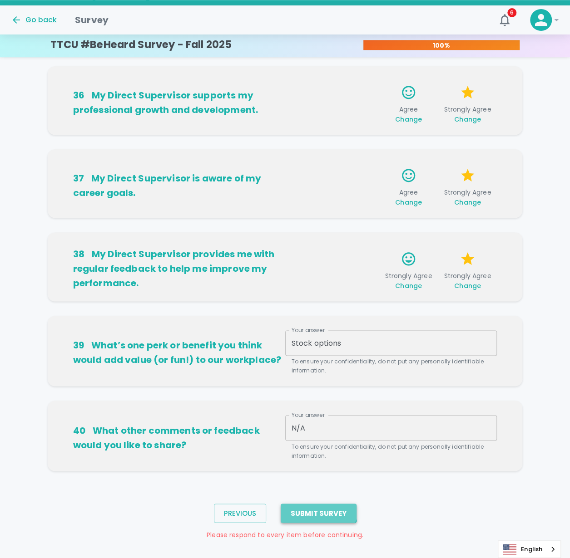
click at [315, 504] on button "Submit Survey" at bounding box center [319, 513] width 76 height 19
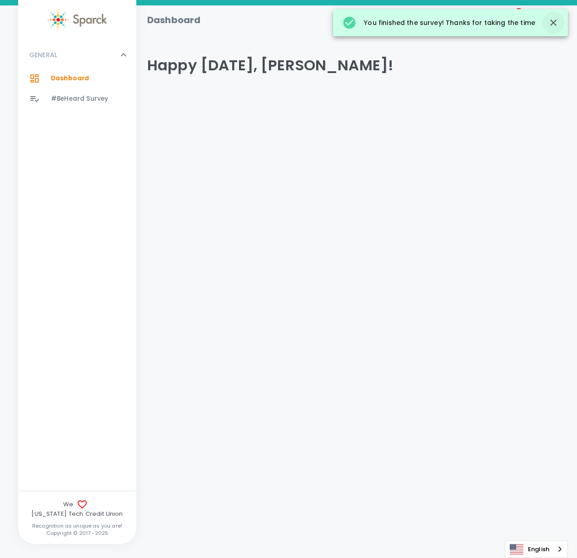
click at [553, 21] on icon "button" at bounding box center [553, 23] width 6 height 6
